Goal: Information Seeking & Learning: Learn about a topic

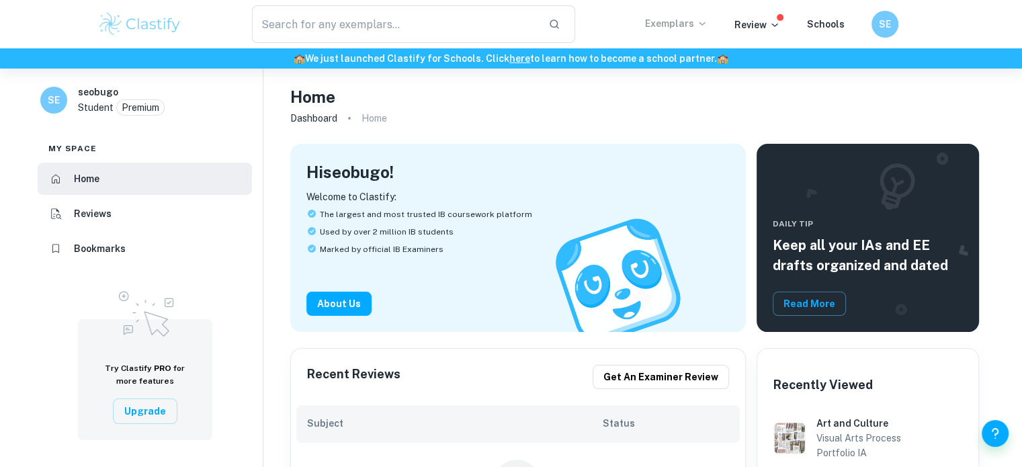
click at [677, 29] on p "Exemplars" at bounding box center [676, 23] width 62 height 15
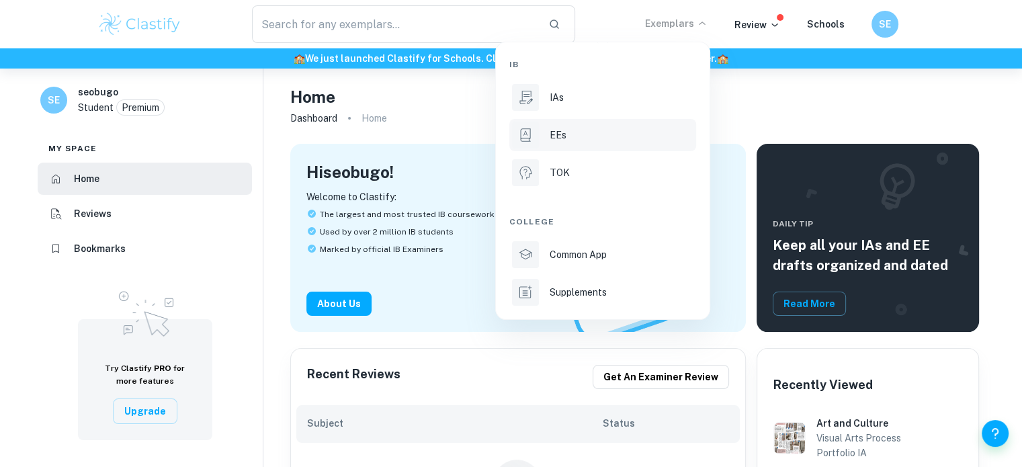
click at [556, 134] on p "EEs" at bounding box center [558, 135] width 17 height 15
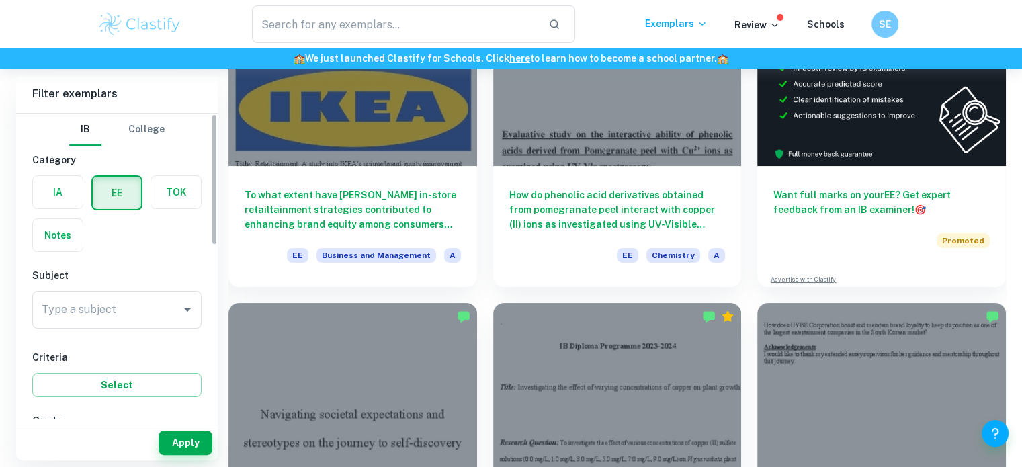
scroll to position [202, 0]
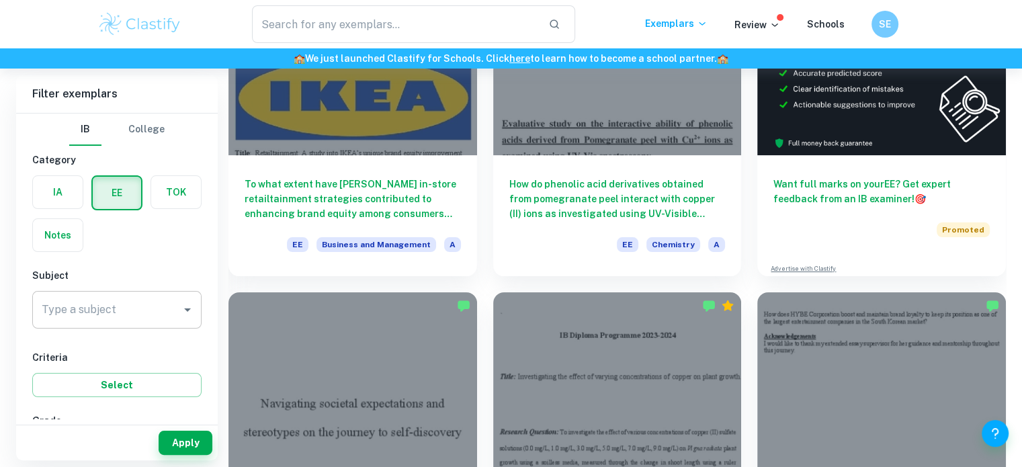
click at [196, 312] on div "Type a subject" at bounding box center [116, 310] width 169 height 38
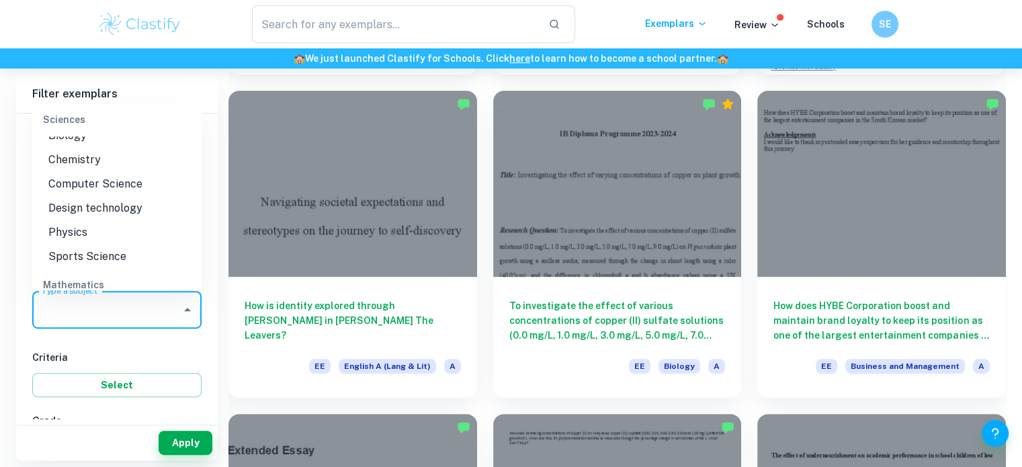
scroll to position [1519, 0]
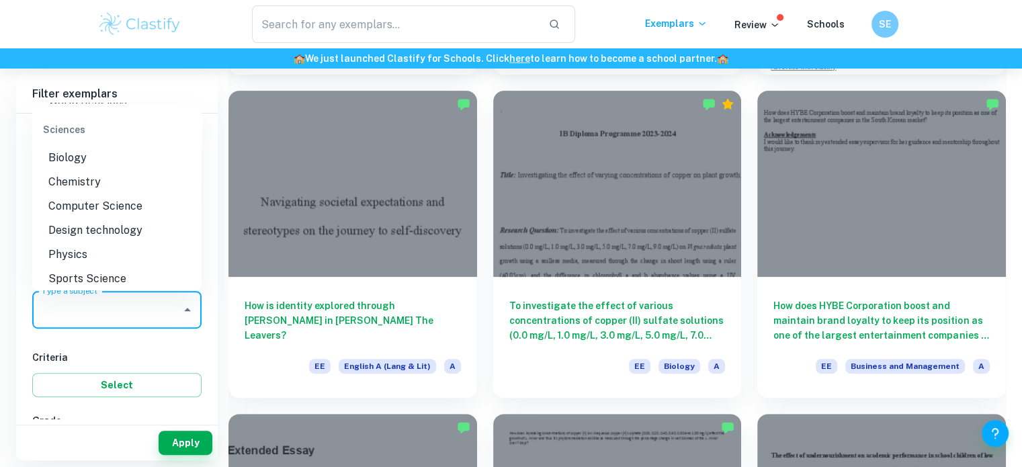
click at [130, 218] on li "Computer Science" at bounding box center [116, 206] width 169 height 24
type input "Computer Science"
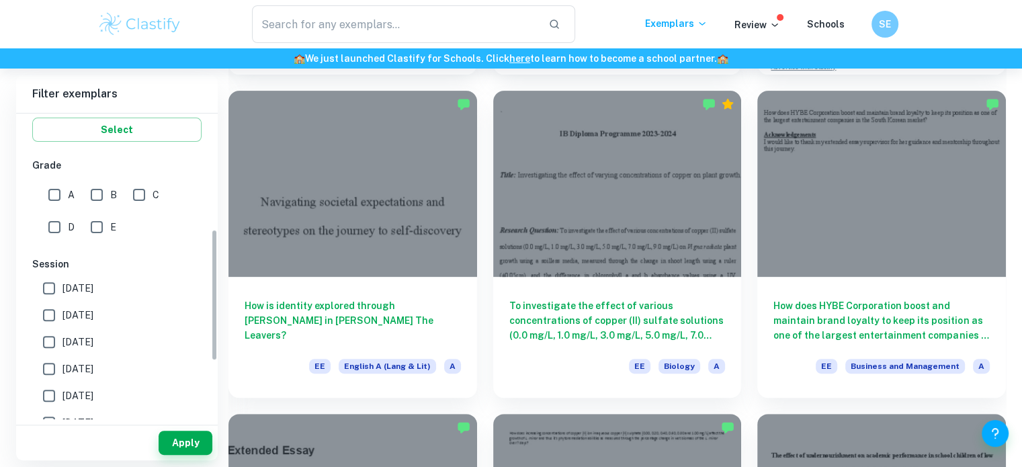
scroll to position [269, 0]
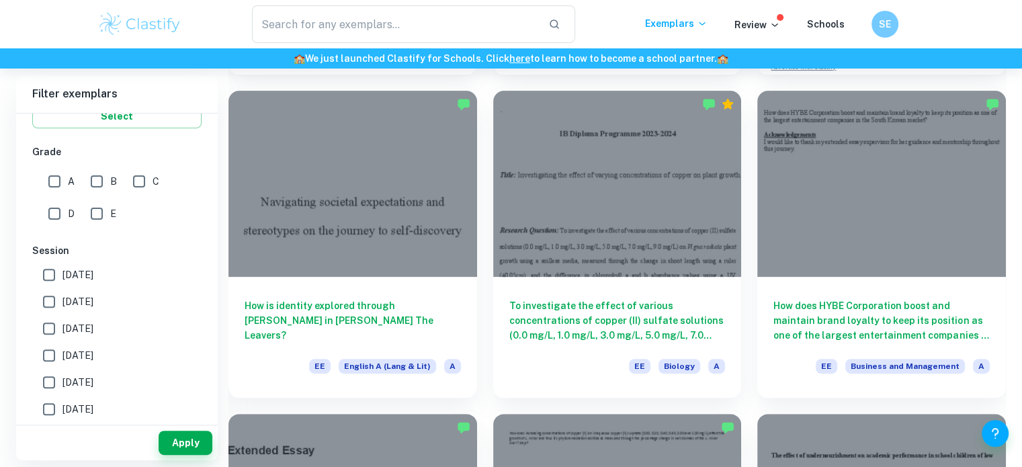
click at [61, 183] on input "A" at bounding box center [54, 181] width 27 height 27
checkbox input "true"
click at [94, 181] on input "B" at bounding box center [96, 181] width 27 height 27
checkbox input "true"
click at [145, 179] on input "C" at bounding box center [139, 181] width 27 height 27
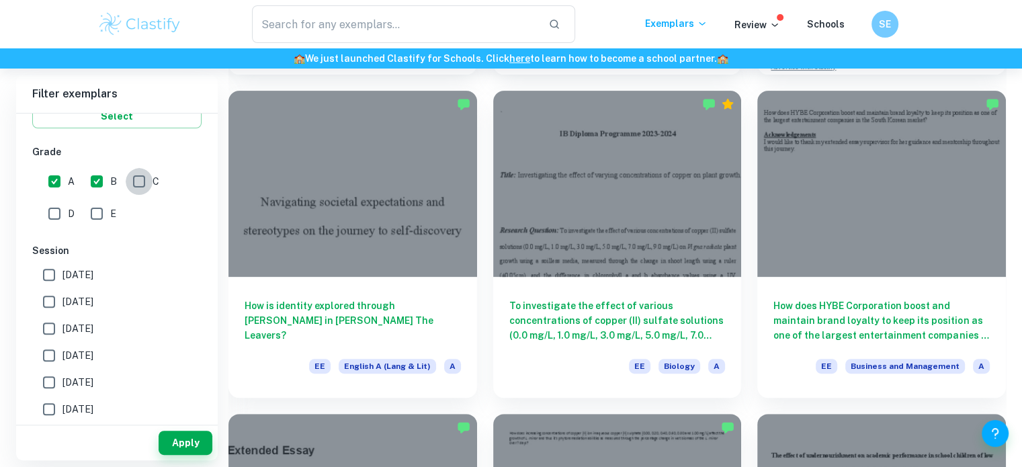
checkbox input "true"
click at [91, 212] on input "E" at bounding box center [96, 213] width 27 height 27
checkbox input "true"
click at [55, 214] on input "D" at bounding box center [54, 213] width 27 height 27
checkbox input "true"
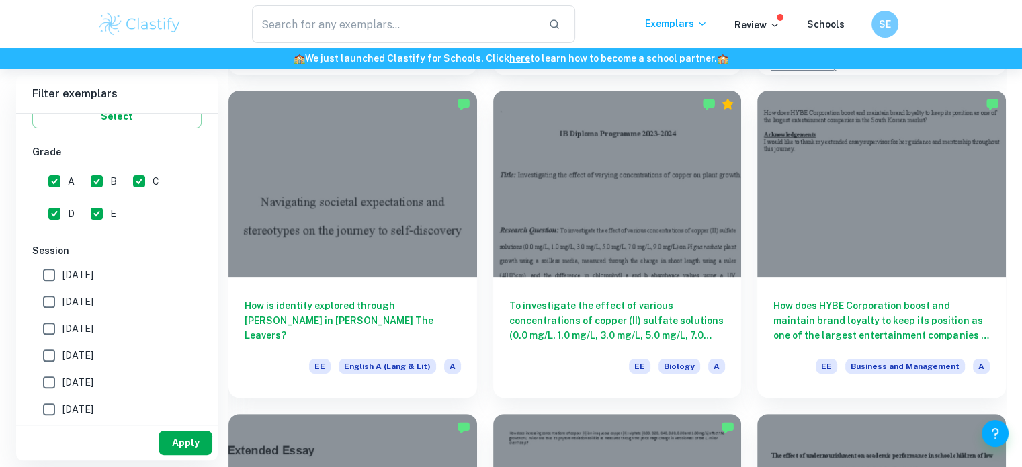
click at [187, 445] on button "Apply" at bounding box center [186, 443] width 54 height 24
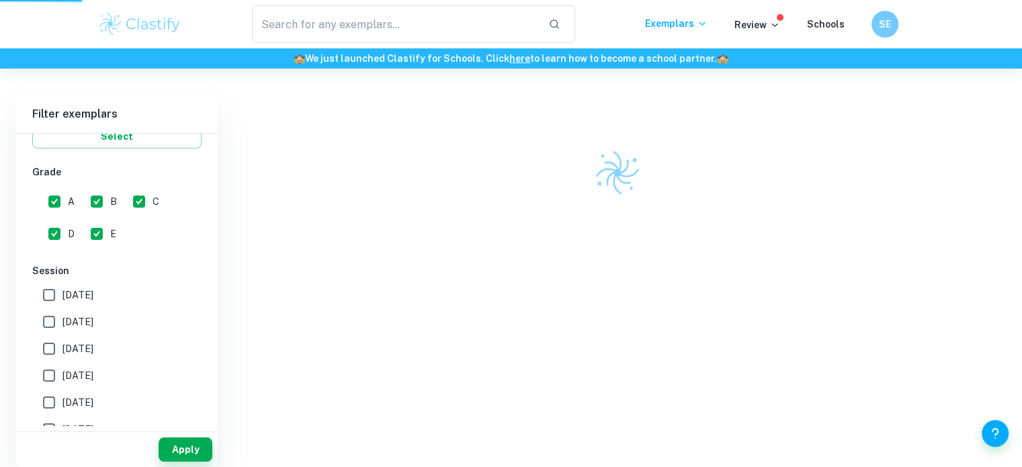
scroll to position [69, 0]
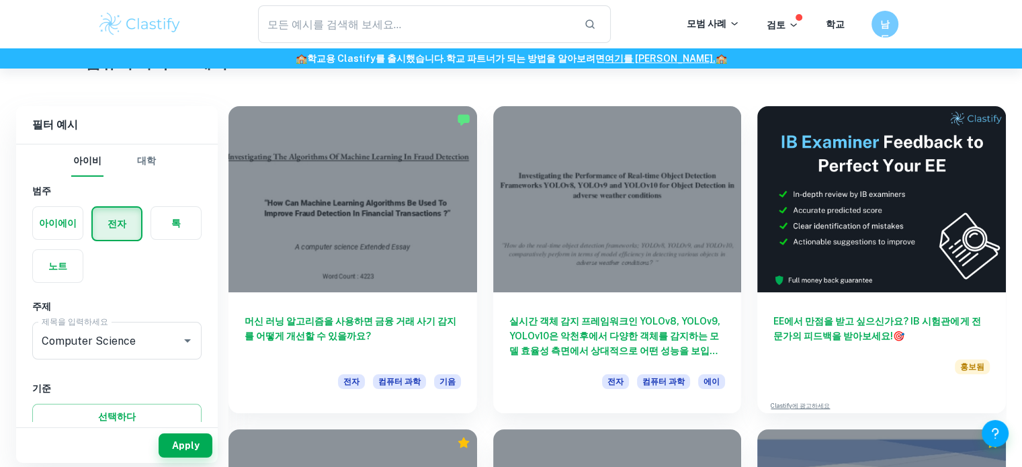
scroll to position [67, 0]
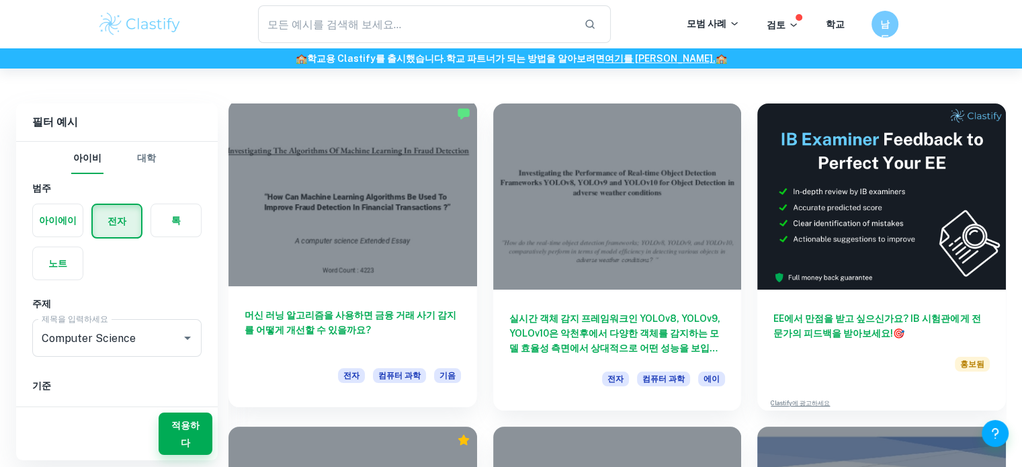
click at [287, 369] on div "전자 컴퓨터 과학 기음" at bounding box center [353, 379] width 216 height 23
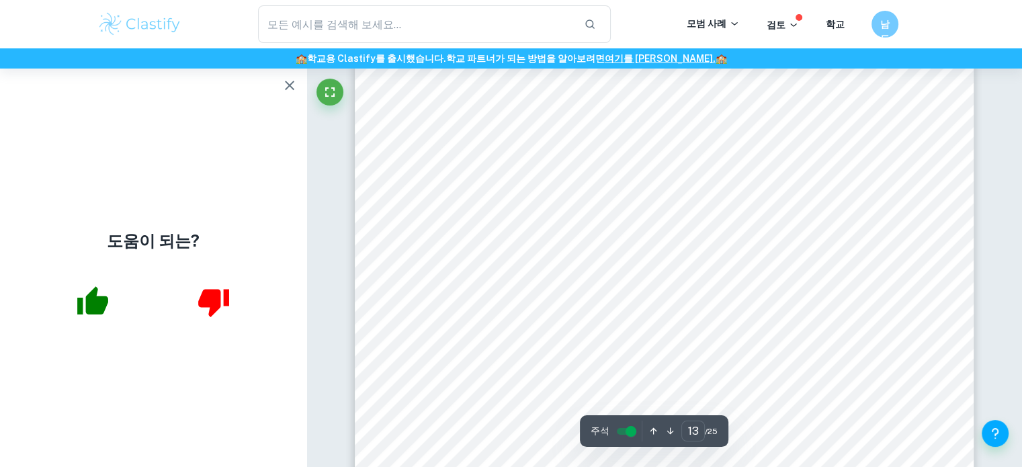
scroll to position [10750, 0]
click at [459, 115] on font "첫째, 우리는 거의 모든 수치적 특징이 데이터 분포를 탐색하는 것으로 시작합니다." at bounding box center [629, 117] width 403 height 13
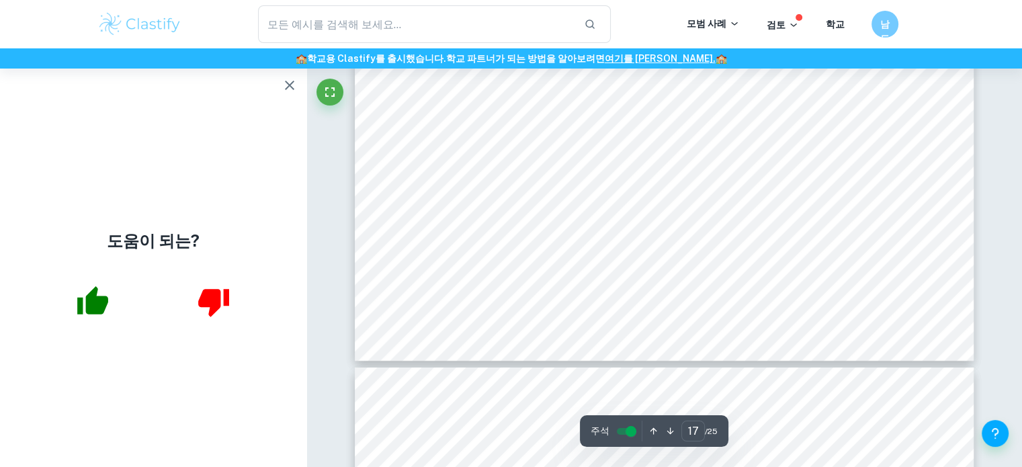
scroll to position [14916, 0]
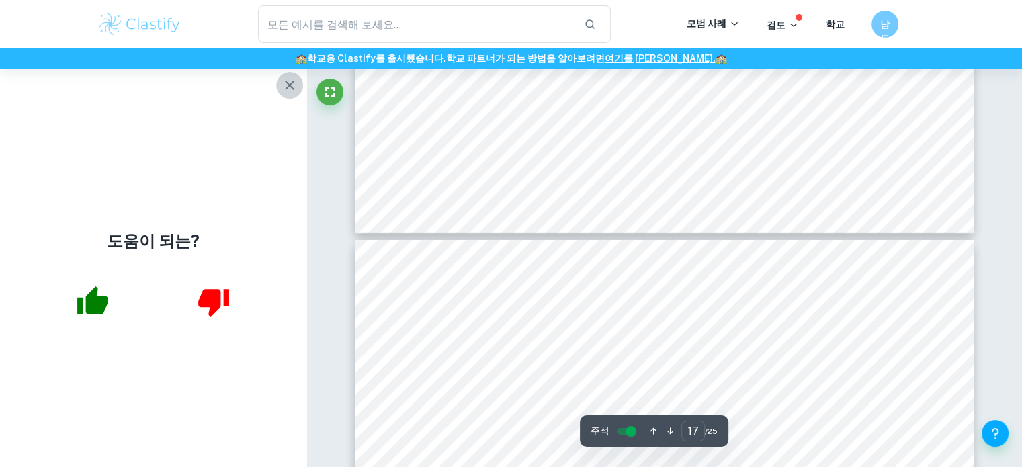
click at [288, 89] on icon "button" at bounding box center [290, 85] width 16 height 16
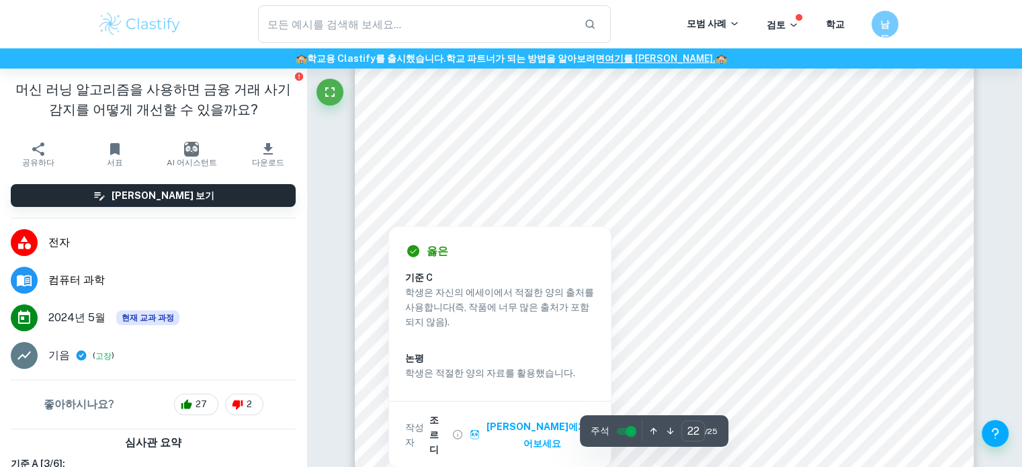
scroll to position [18745, 0]
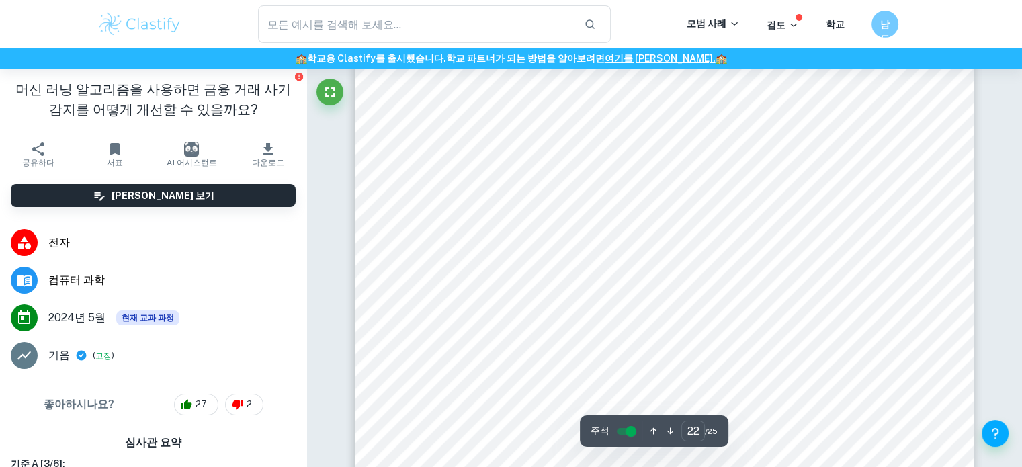
click at [922, 222] on div "서지 [1], [2] [URL][DOMAIN_NAME] [3] [URL][DOMAIN_NAME] [4] [URL][DOMAIN_NAME] ns…" at bounding box center [664, 370] width 619 height 875
click at [784, 248] on div "서지 [1], [2] [URL][DOMAIN_NAME] [3] [URL][DOMAIN_NAME] [4] [URL][DOMAIN_NAME] ns…" at bounding box center [664, 169] width 619 height 875
type input "21"
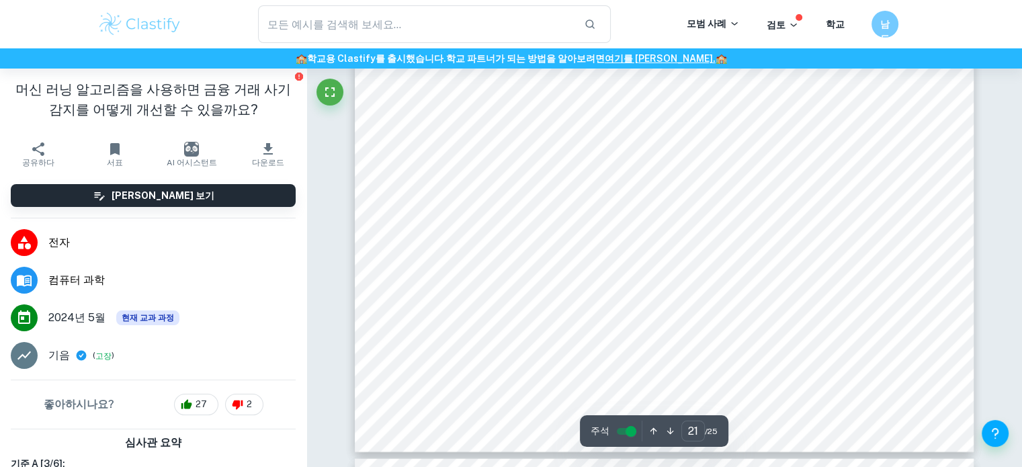
scroll to position [18141, 0]
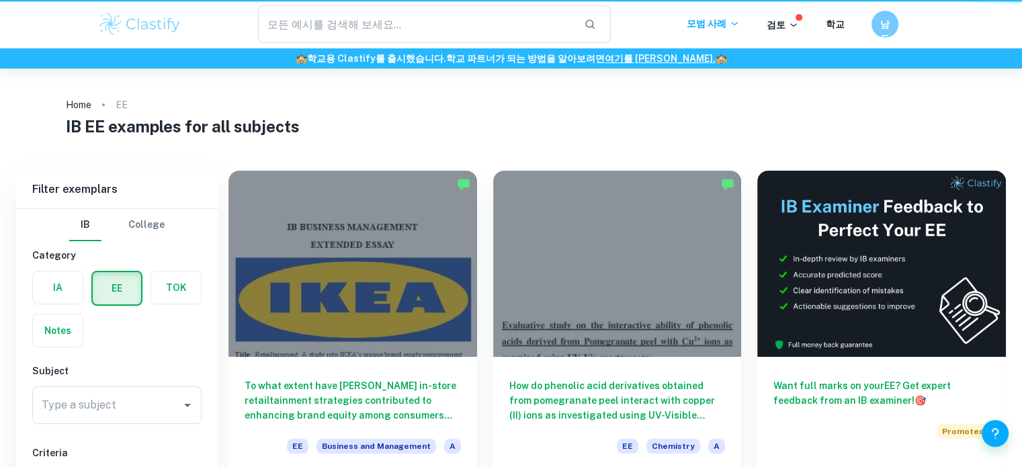
scroll to position [69, 0]
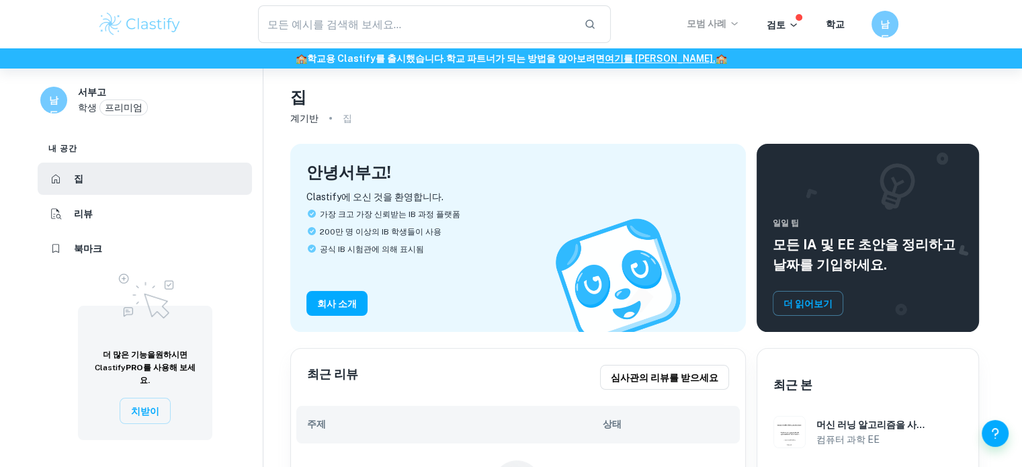
click at [723, 16] on font "모범 사례" at bounding box center [707, 23] width 40 height 15
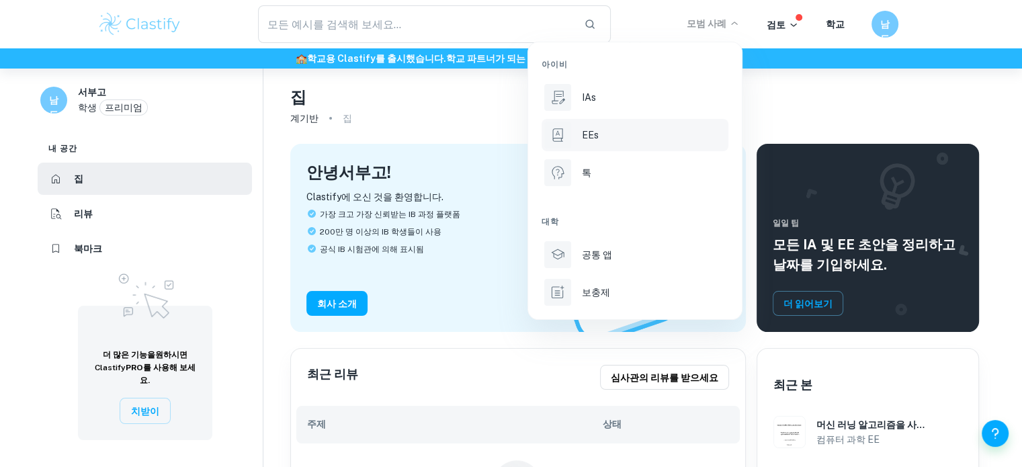
click at [606, 139] on div "EEs" at bounding box center [654, 135] width 144 height 15
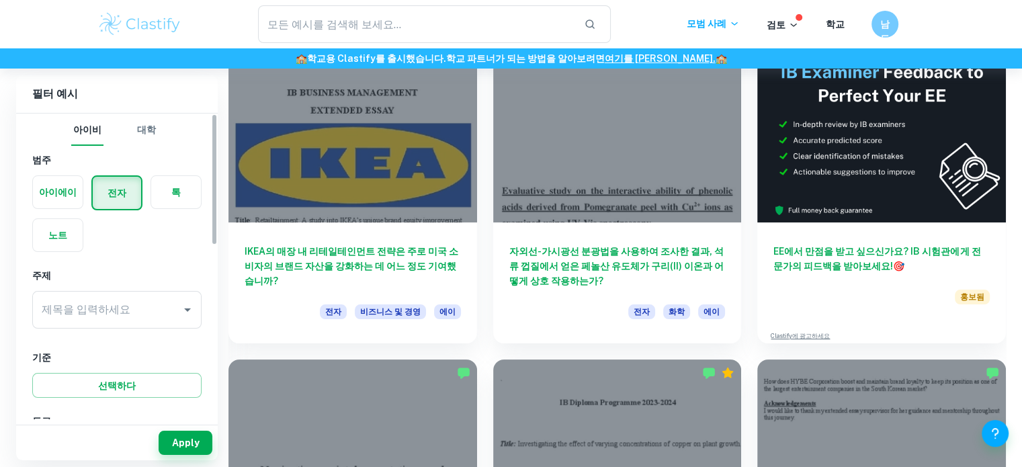
scroll to position [67, 0]
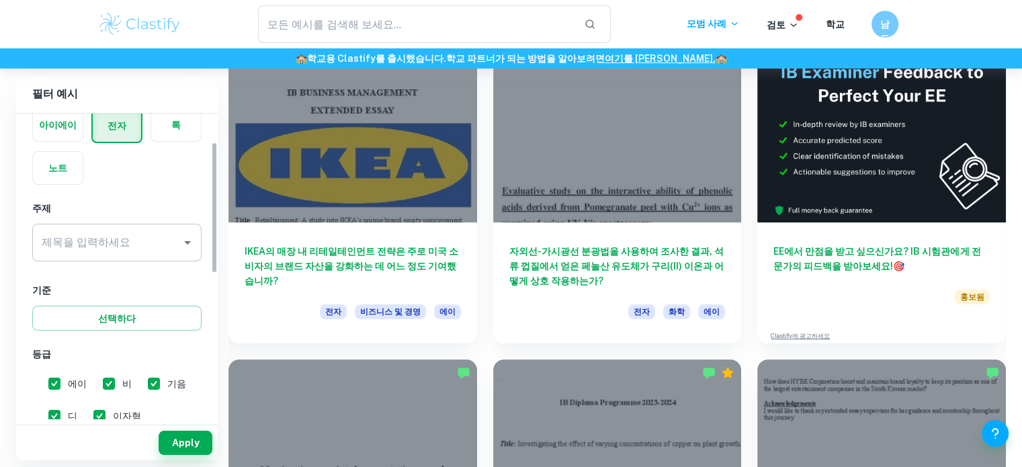
click at [186, 250] on button "열려 있는" at bounding box center [187, 242] width 19 height 19
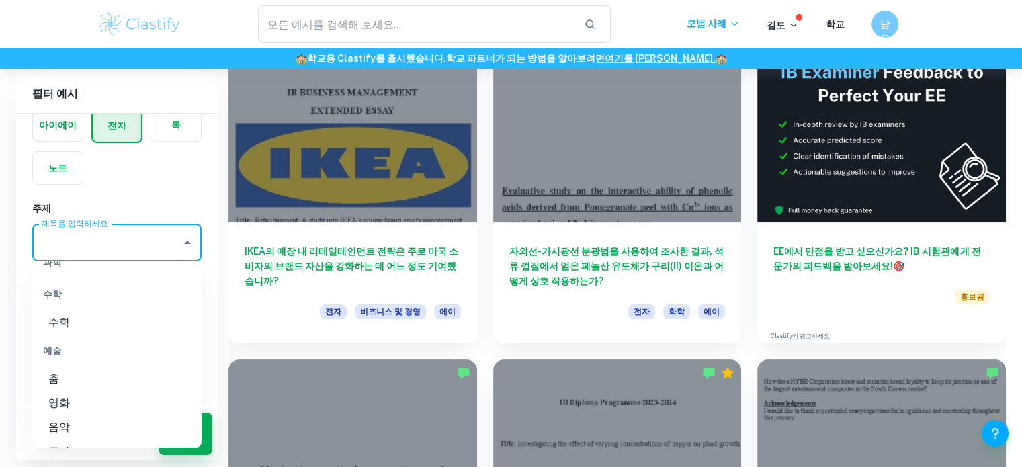
scroll to position [1680, 0]
click at [64, 300] on font "수학" at bounding box center [58, 299] width 21 height 13
type input "Maths"
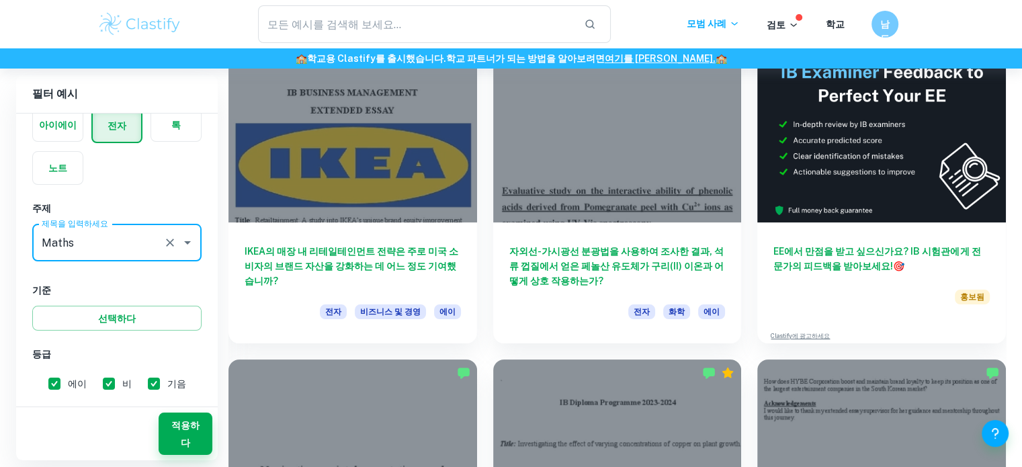
click at [173, 171] on div "아이에이 전자 톡 노트" at bounding box center [112, 142] width 177 height 85
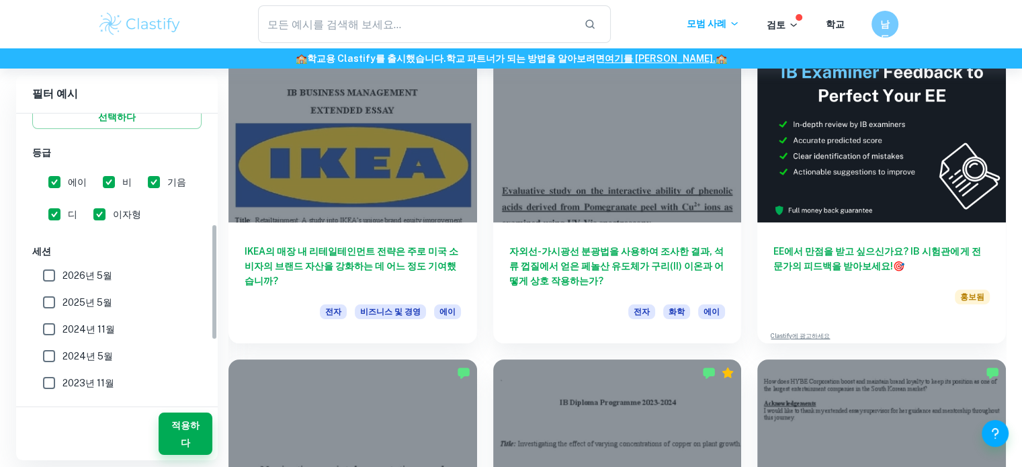
scroll to position [336, 0]
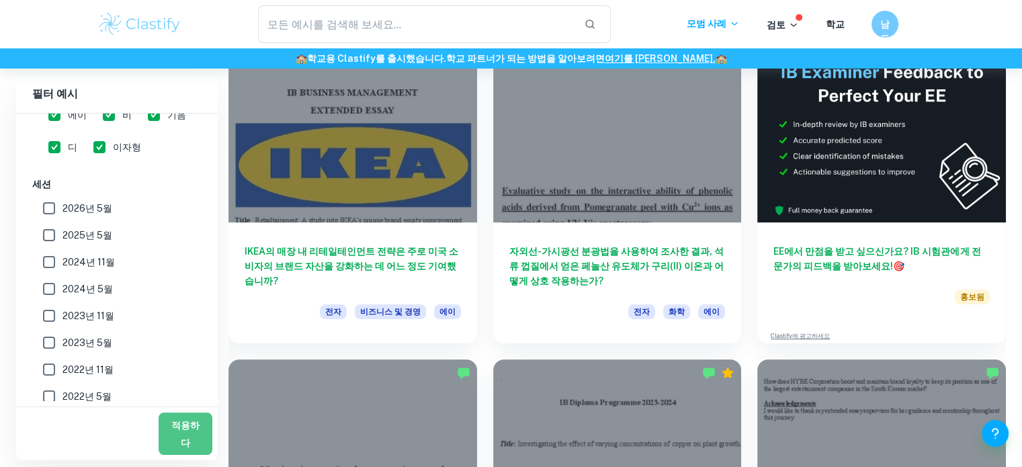
click at [175, 429] on font "적용하다" at bounding box center [185, 435] width 28 height 28
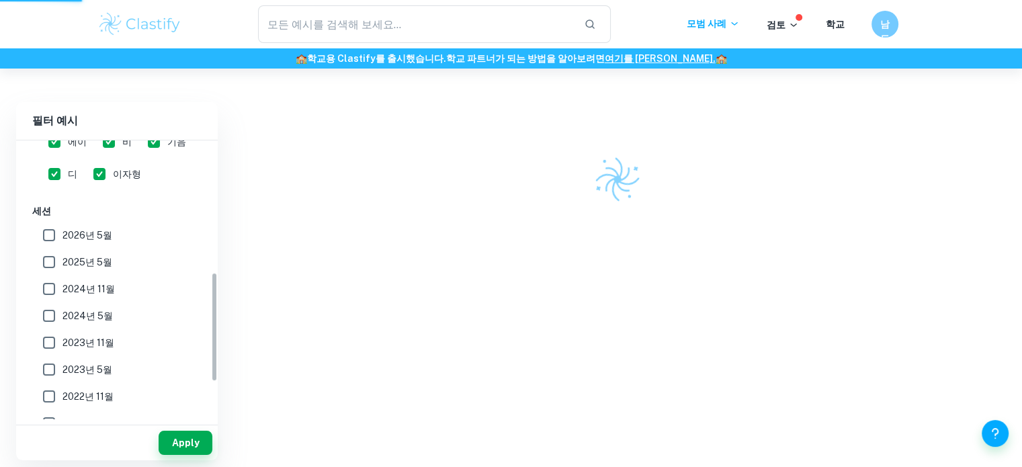
scroll to position [69, 0]
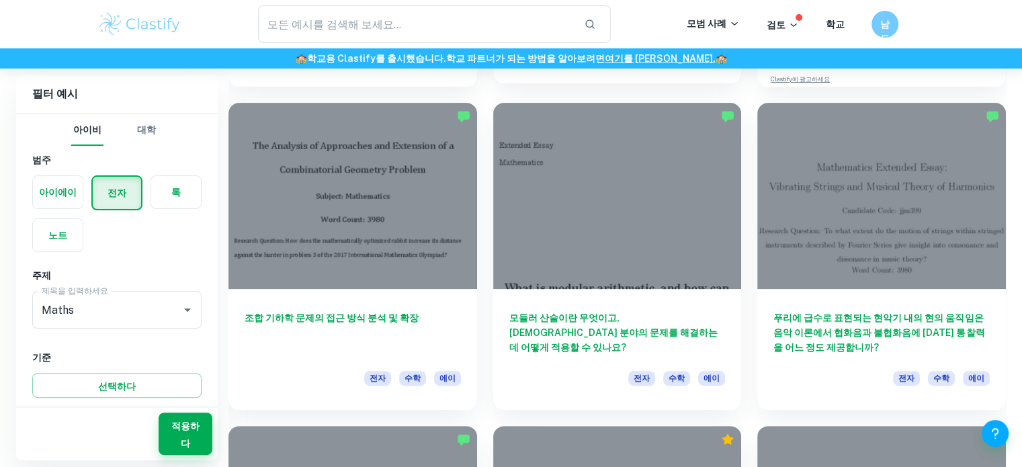
scroll to position [470, 0]
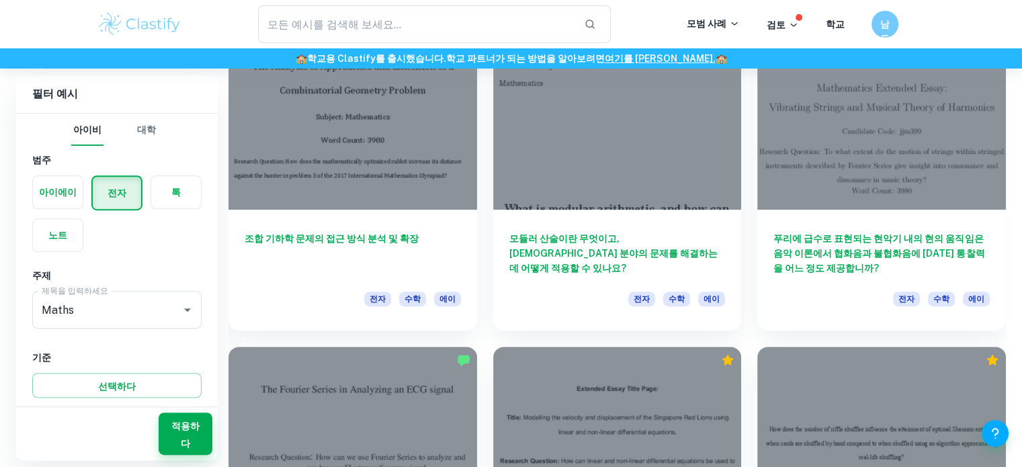
drag, startPoint x: 603, startPoint y: 226, endPoint x: 179, endPoint y: 97, distance: 443.1
click at [179, 97] on h6 "필터 예시" at bounding box center [117, 94] width 202 height 38
